Goal: Use online tool/utility: Utilize a website feature to perform a specific function

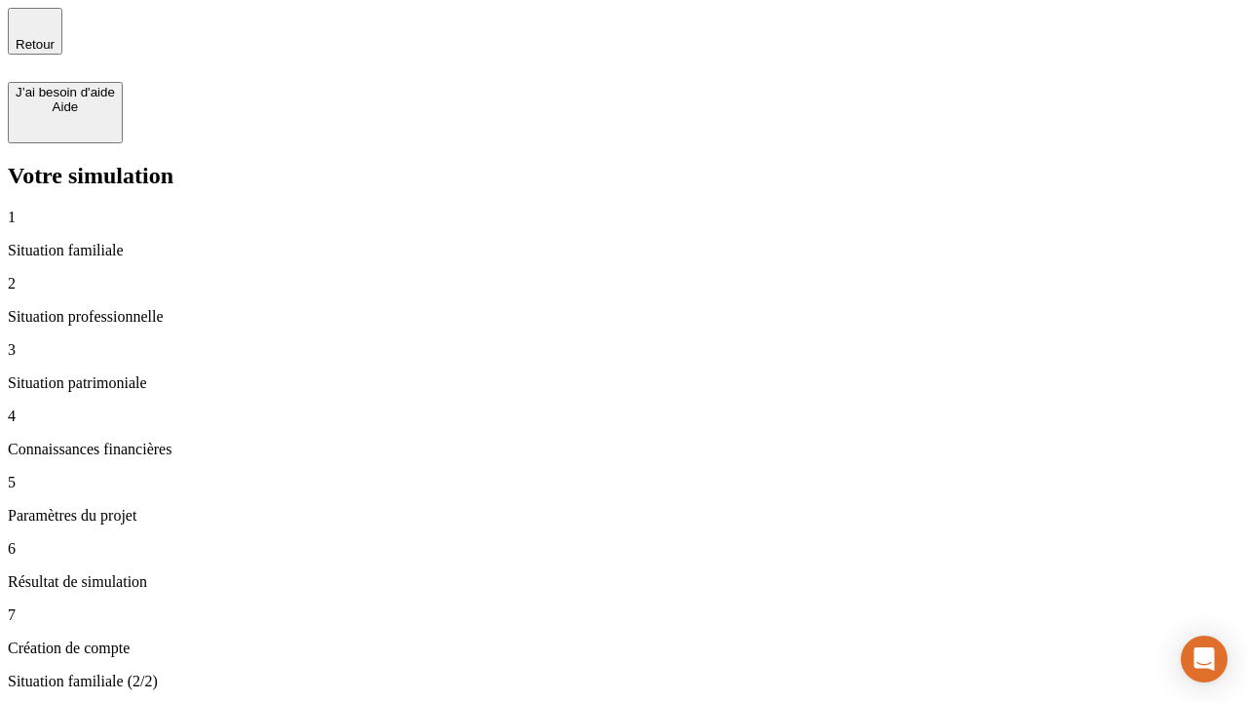
type input "30 000"
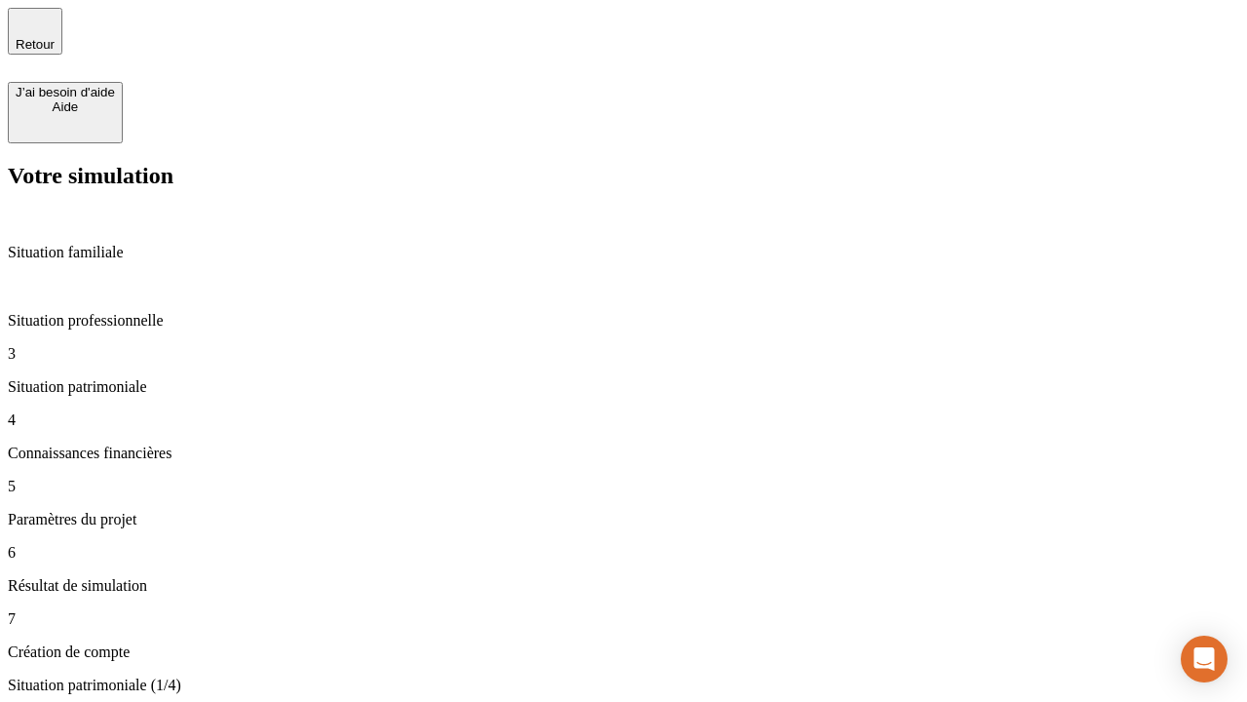
type input "1 000"
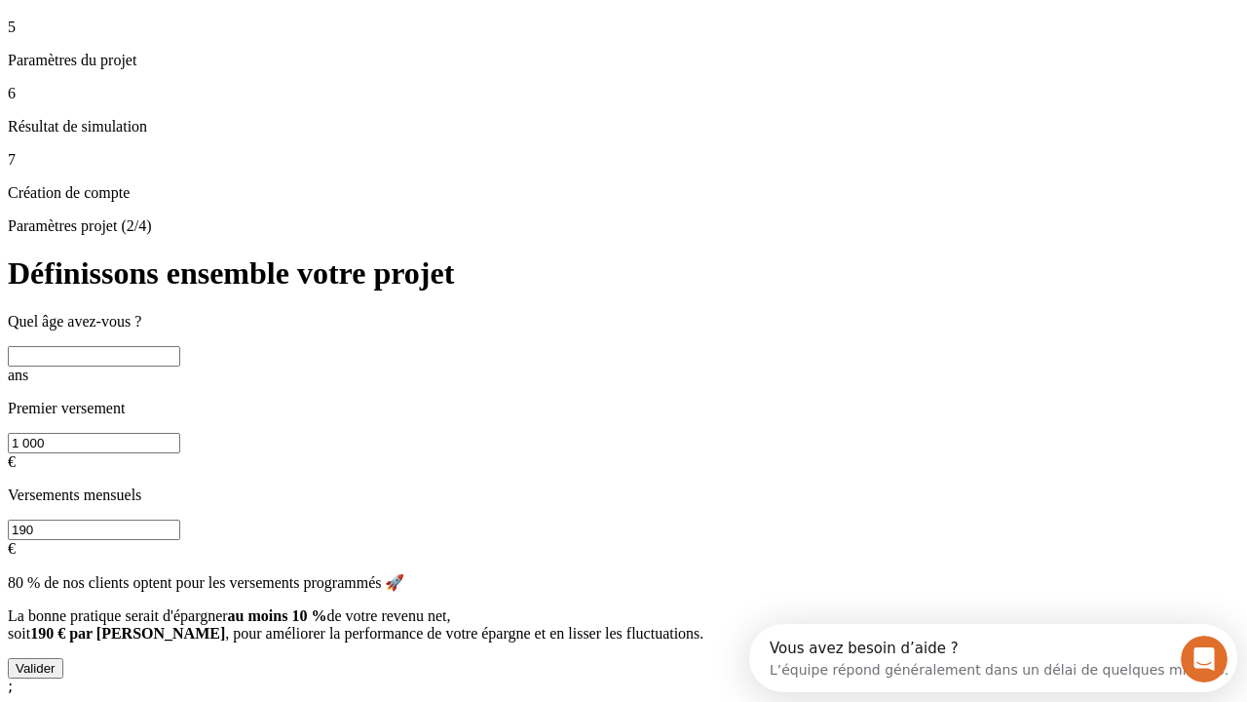
scroll to position [18, 0]
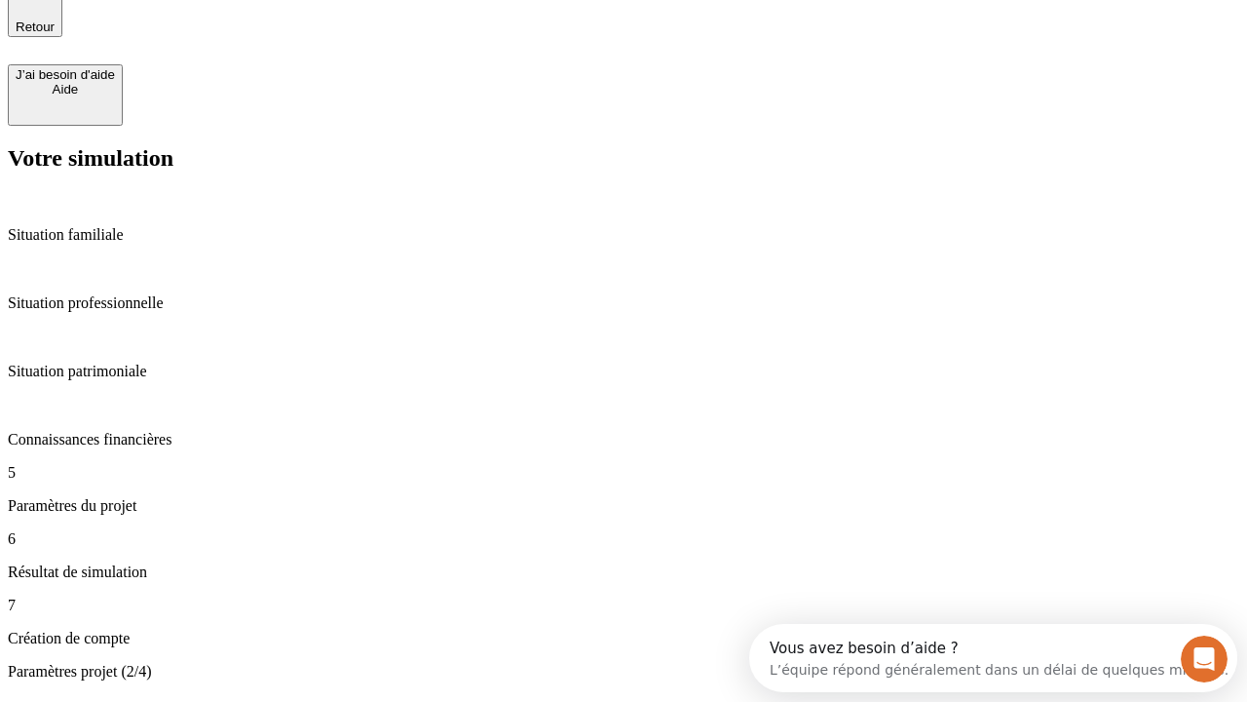
type input "65"
type input "5 000"
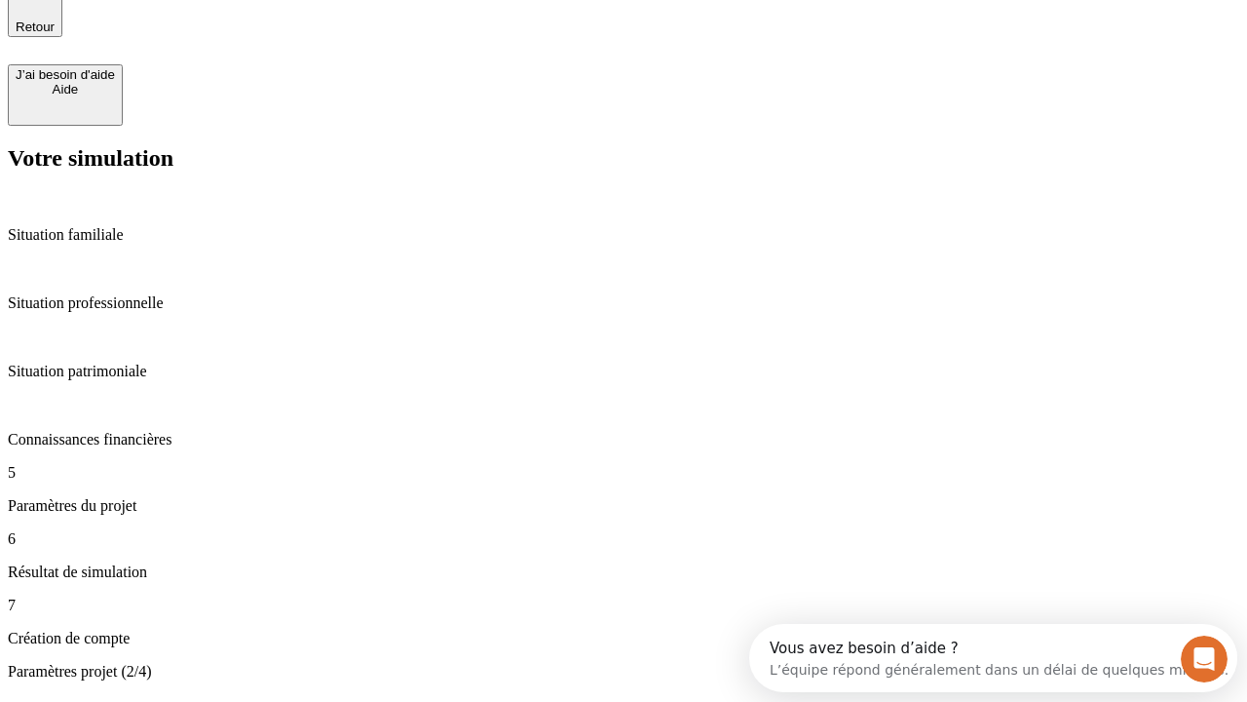
type input "640"
